Goal: Go to known website: Access a specific website the user already knows

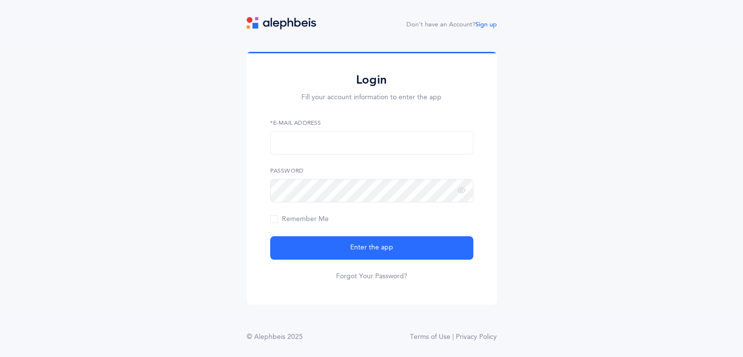
click at [302, 22] on img at bounding box center [281, 23] width 69 height 12
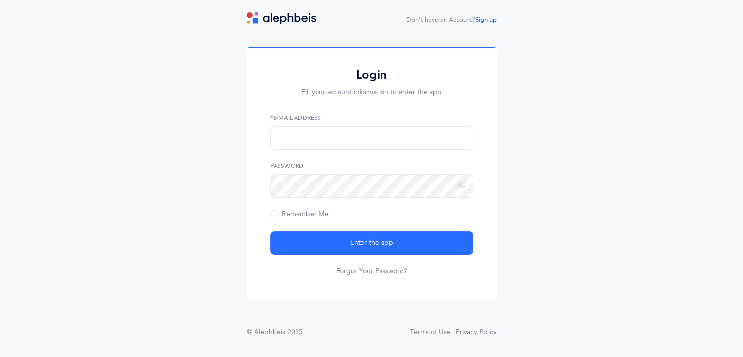
click at [565, 209] on div "Login Fill your account information to enter the app *E-Mail Address Password R…" at bounding box center [371, 175] width 743 height 257
